Goal: Find specific page/section: Find specific page/section

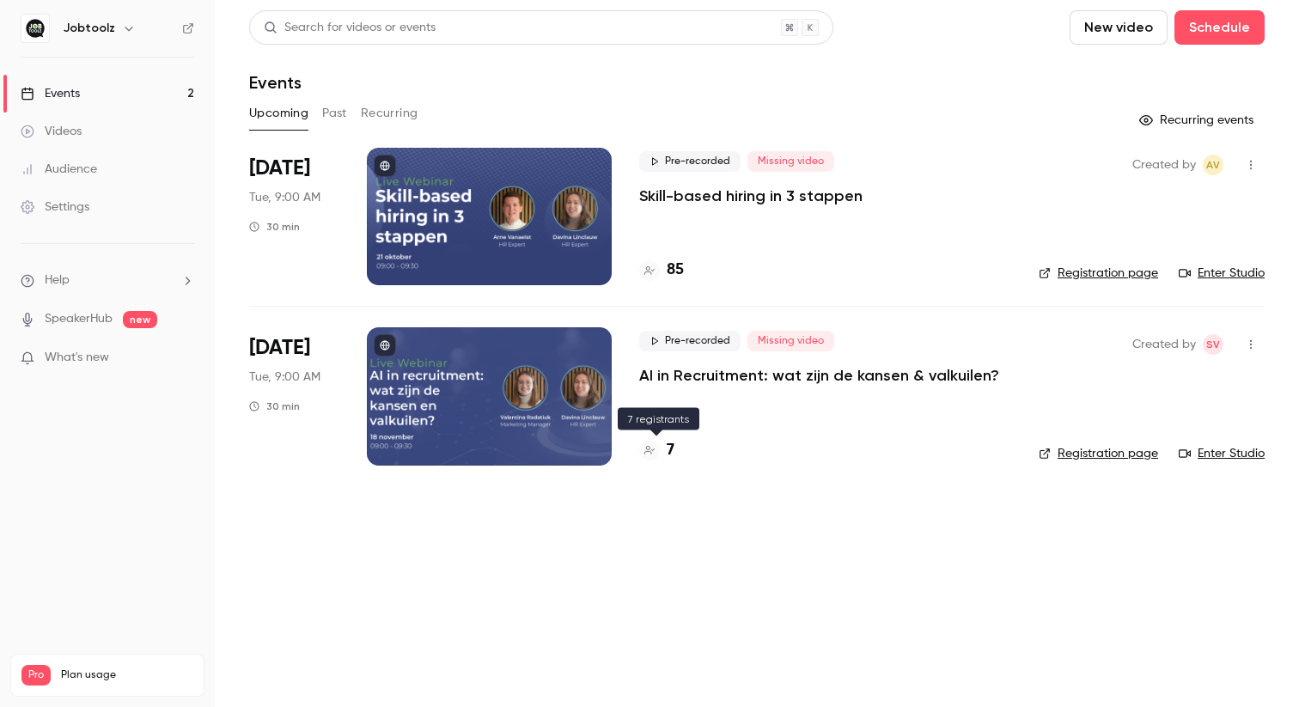
click at [667, 445] on h4 "7" at bounding box center [671, 450] width 8 height 23
click at [664, 261] on div "85" at bounding box center [661, 270] width 45 height 23
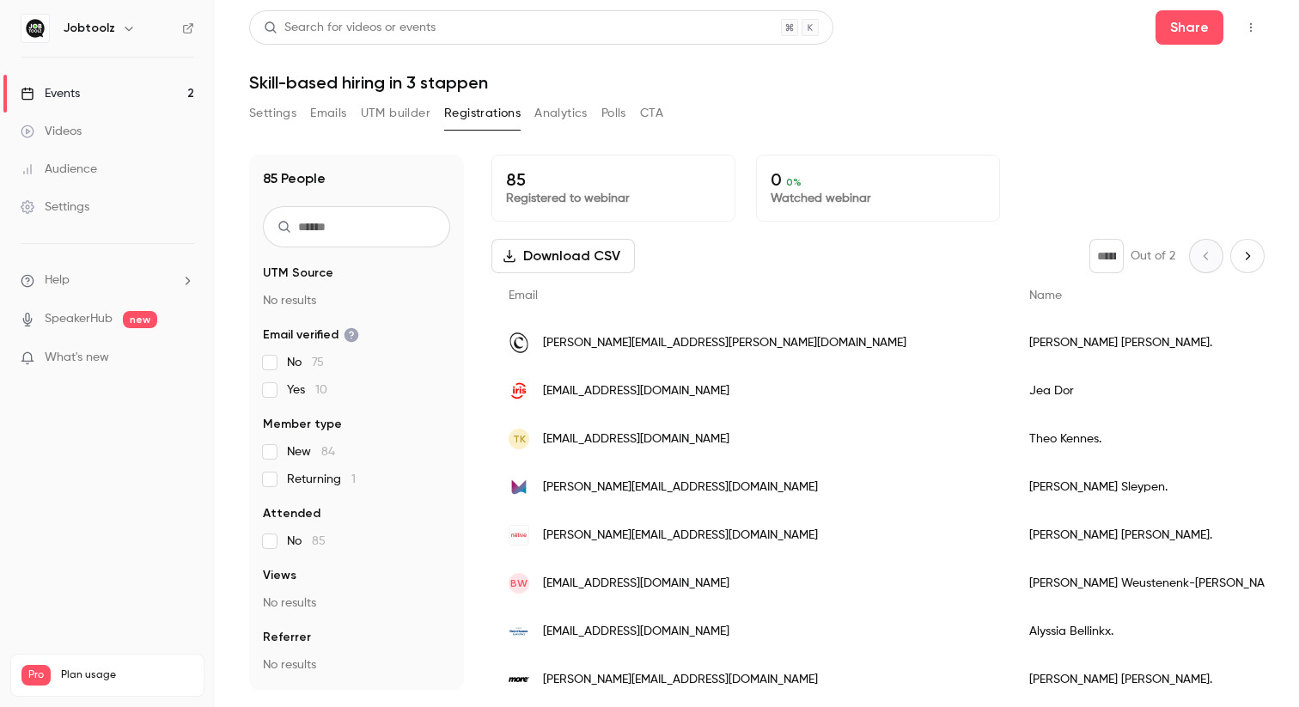
click at [72, 103] on link "Events 2" at bounding box center [107, 94] width 215 height 38
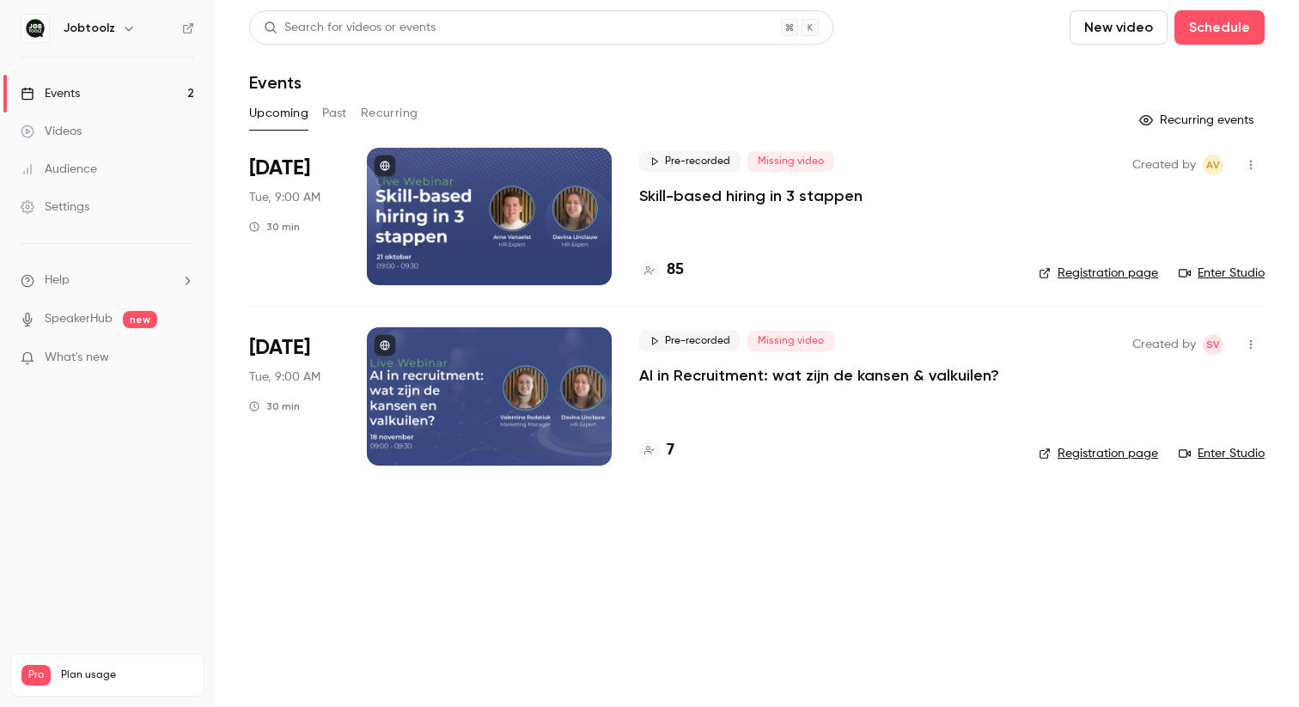
click at [669, 442] on h4 "7" at bounding box center [671, 450] width 8 height 23
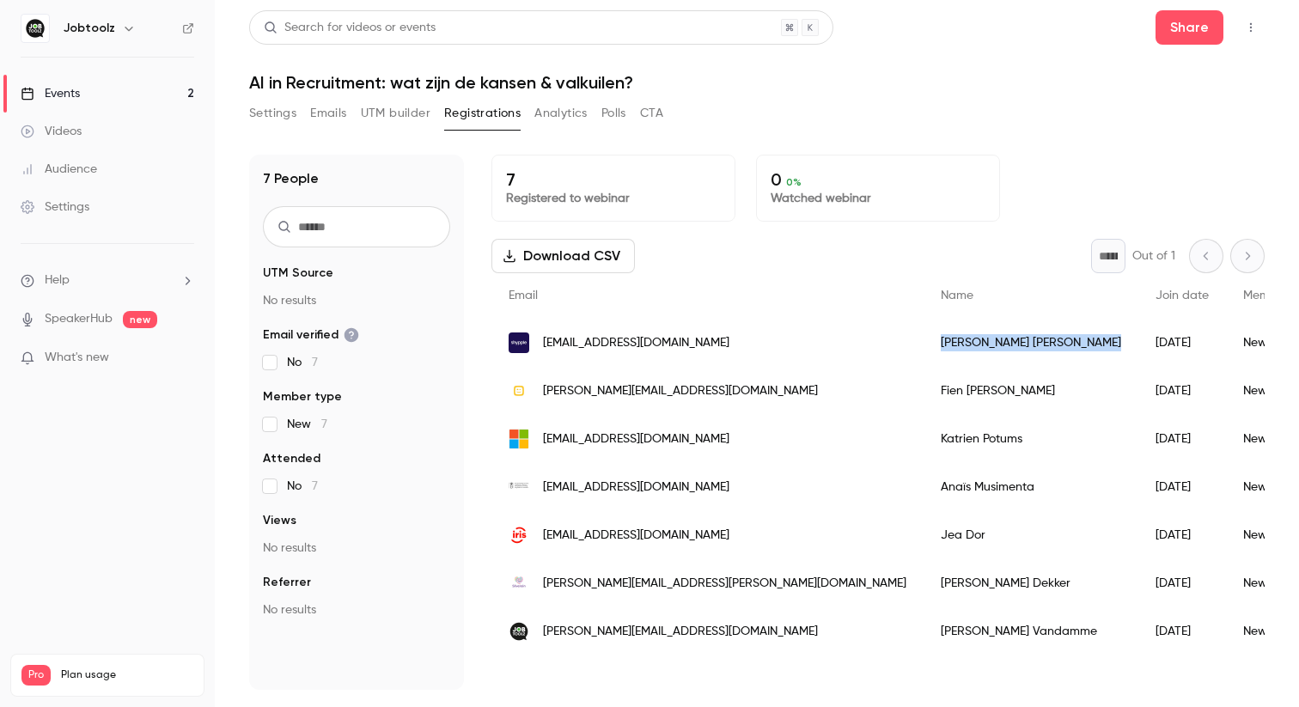
drag, startPoint x: 865, startPoint y: 344, endPoint x: 740, endPoint y: 346, distance: 124.6
click at [923, 346] on div "[PERSON_NAME]" at bounding box center [1030, 343] width 215 height 48
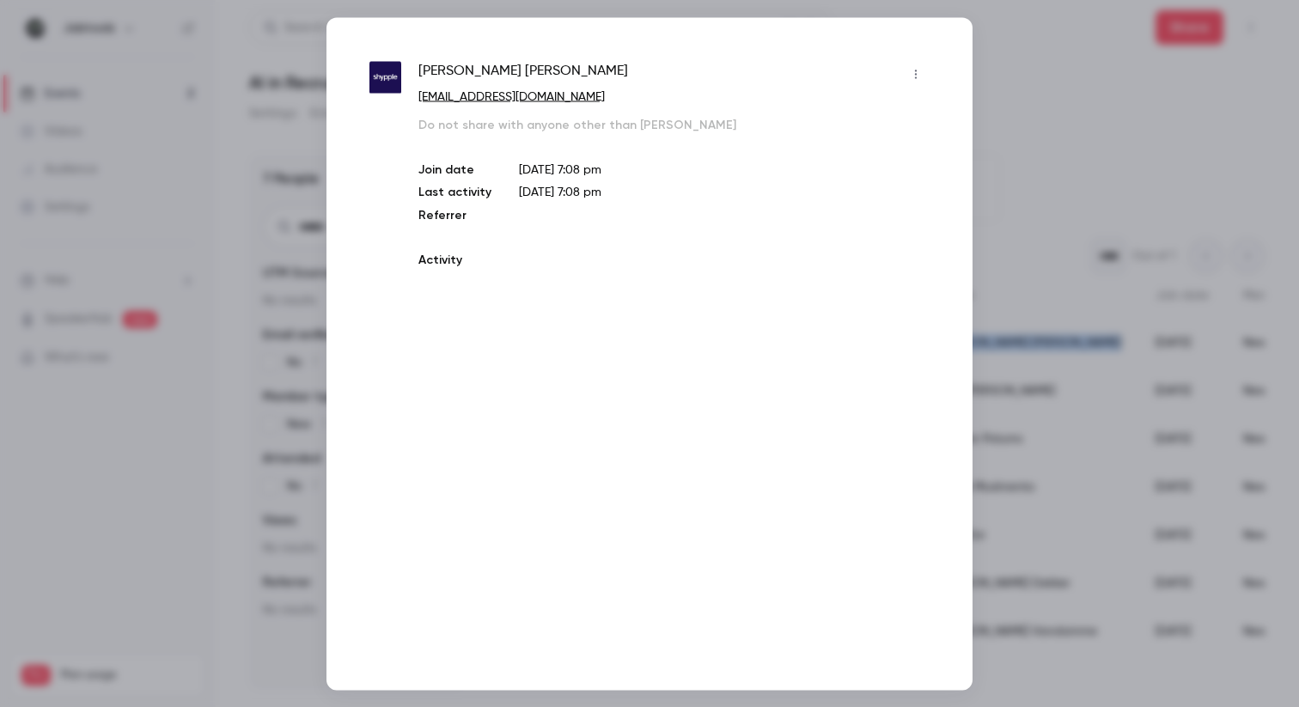
copy div "[PERSON_NAME]"
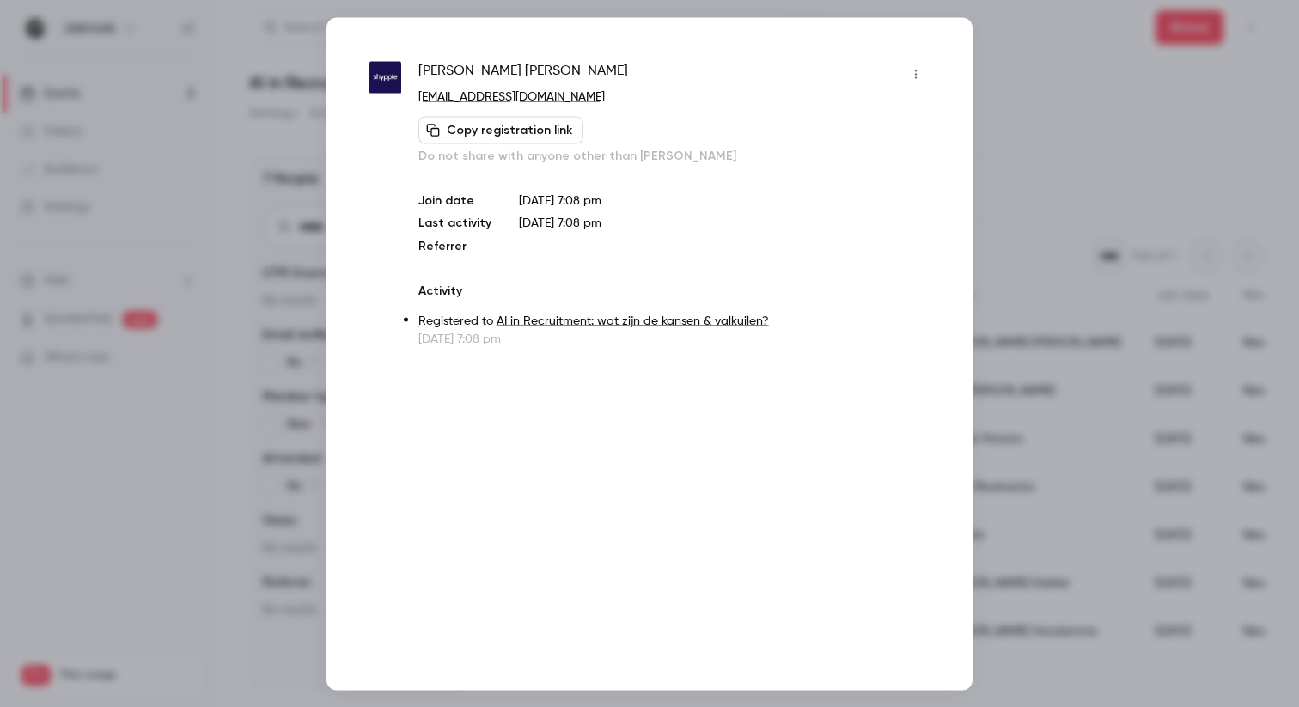
click at [491, 67] on span "[PERSON_NAME]" at bounding box center [523, 73] width 210 height 27
copy div "[PERSON_NAME]"
click at [1037, 135] on div at bounding box center [649, 353] width 1299 height 707
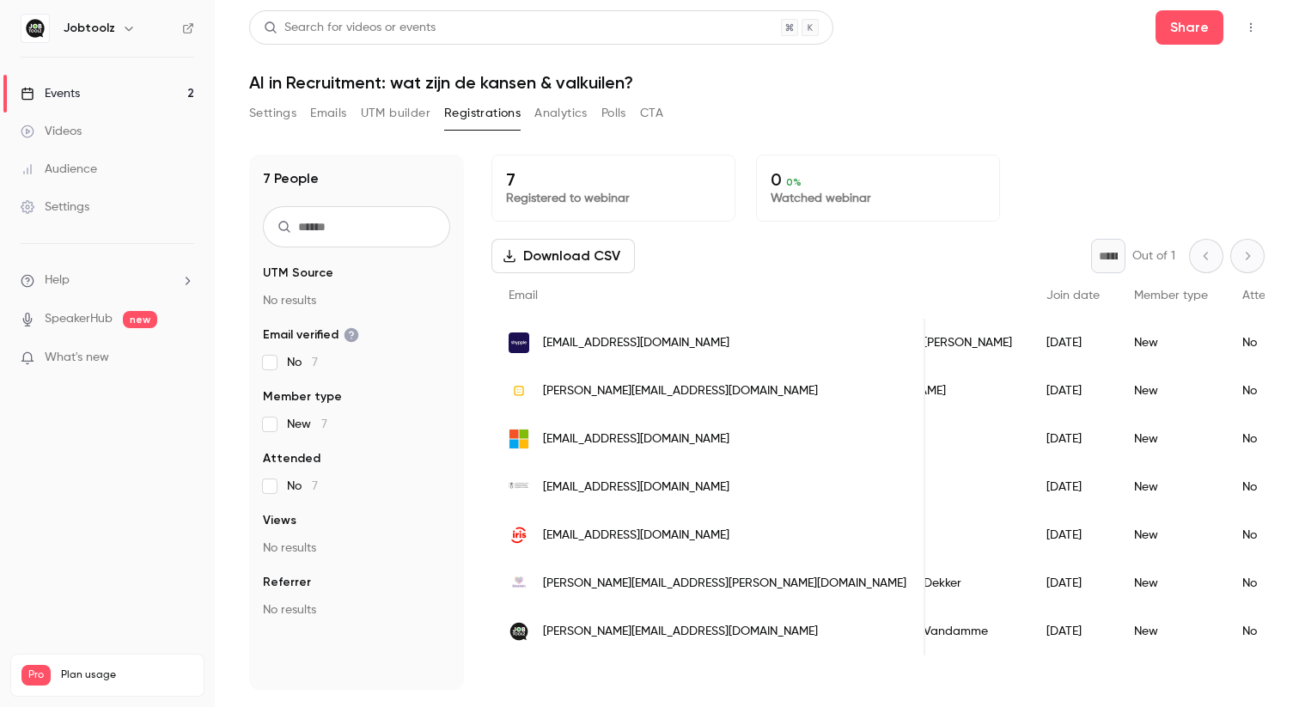
scroll to position [0, 175]
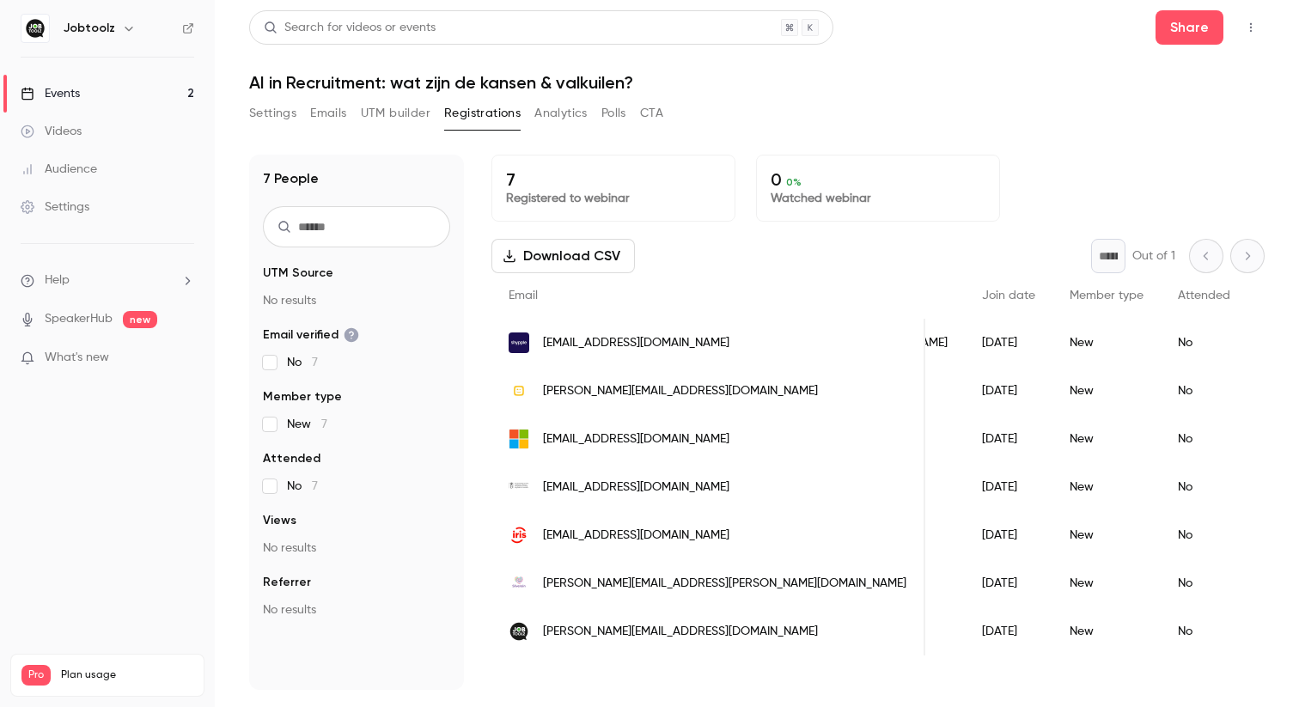
click at [64, 89] on div "Events" at bounding box center [50, 93] width 59 height 17
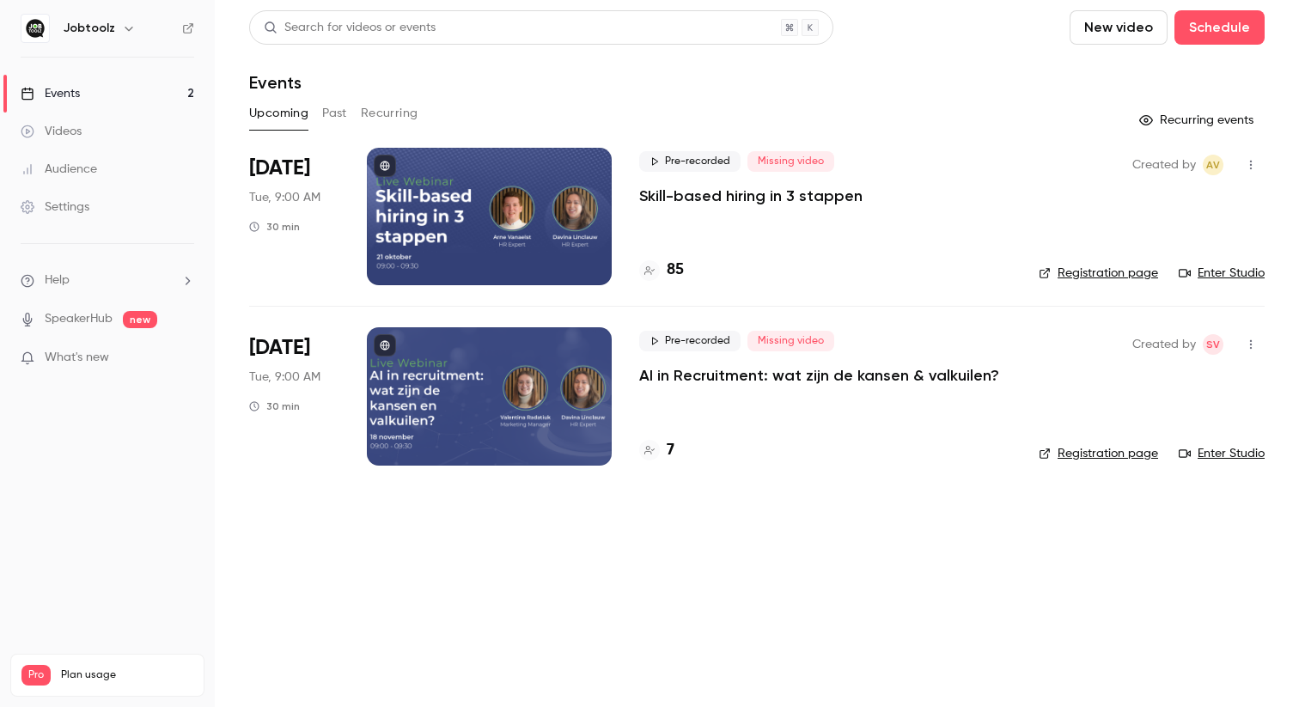
click at [679, 272] on h4 "85" at bounding box center [675, 270] width 17 height 23
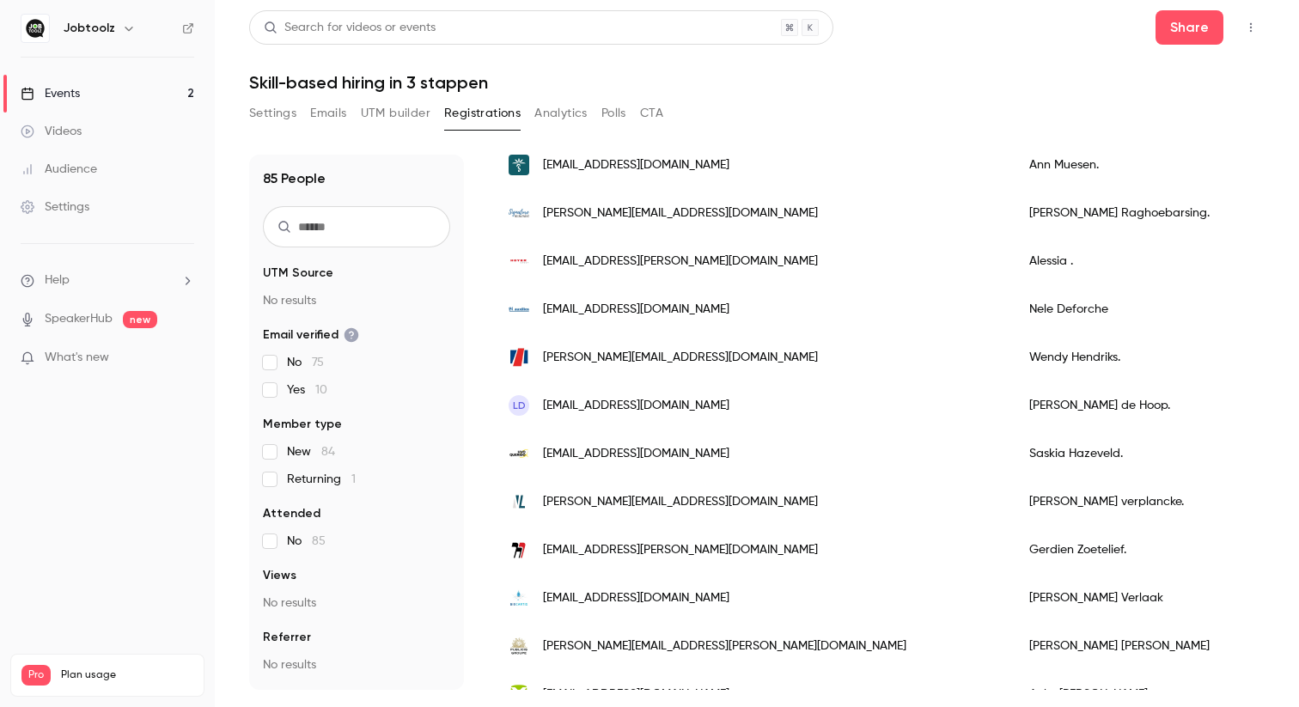
scroll to position [1057, 0]
